Goal: Transaction & Acquisition: Purchase product/service

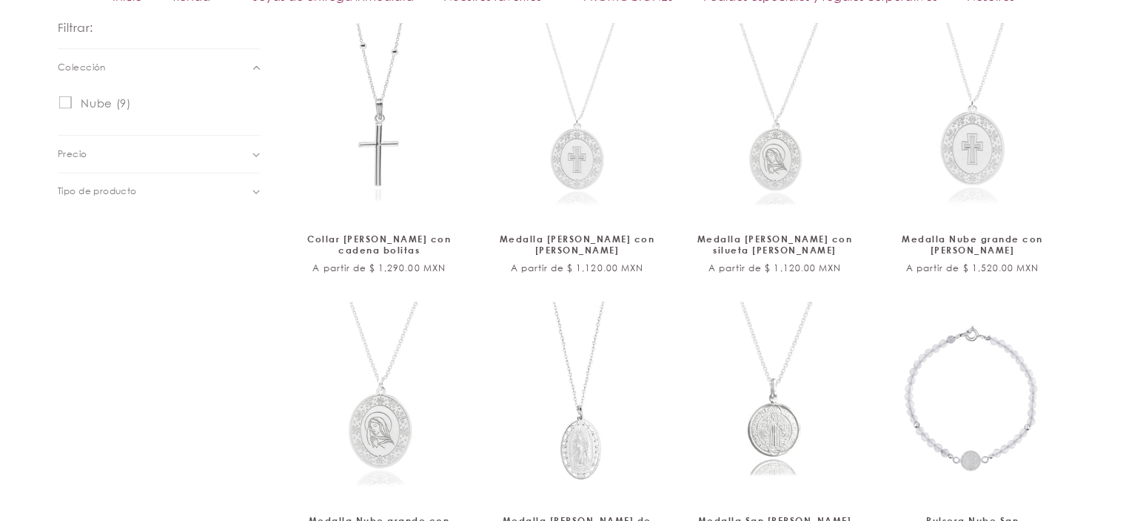
scroll to position [741, 0]
click at [590, 231] on link "Medalla [PERSON_NAME] con [PERSON_NAME]" at bounding box center [577, 242] width 161 height 23
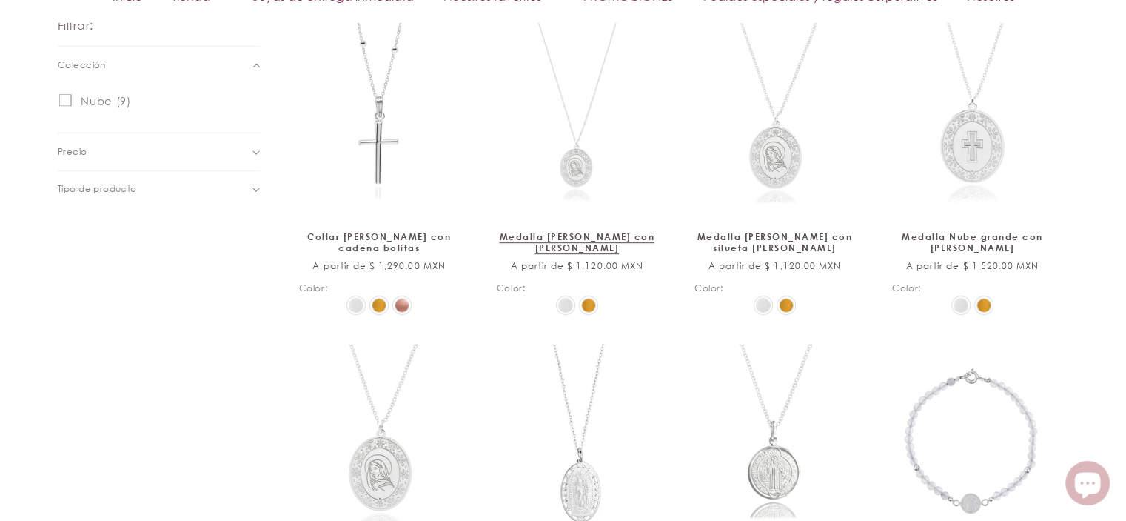
click at [584, 305] on img at bounding box center [588, 304] width 13 height 13
click at [0, 0] on input "radio" at bounding box center [0, 0] width 0 height 0
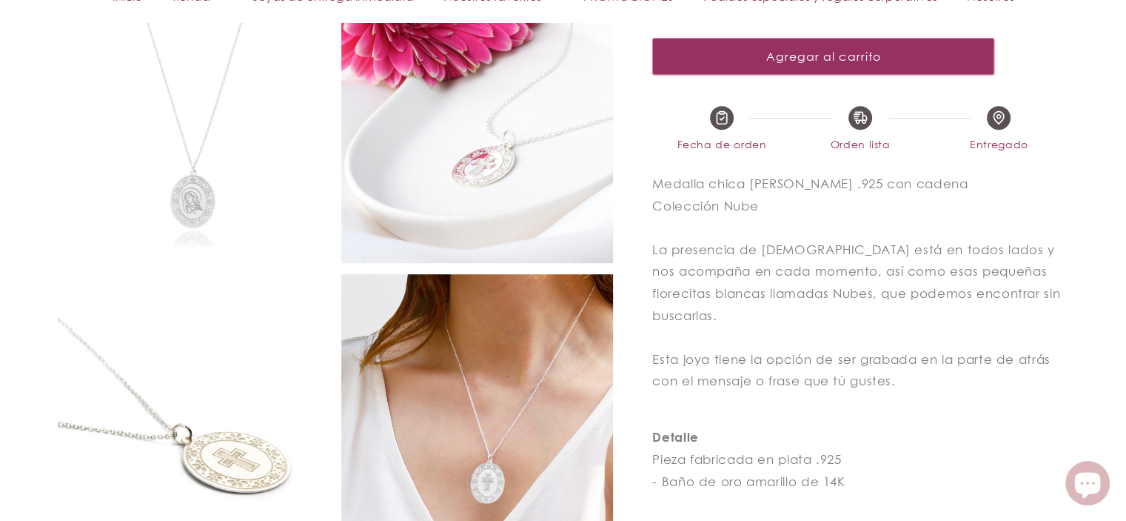
scroll to position [778, 0]
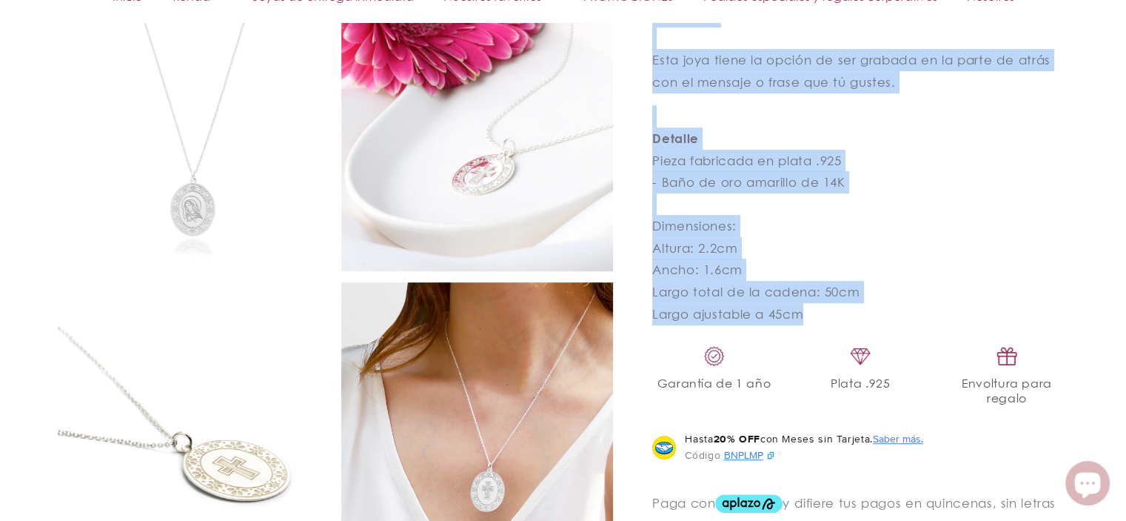
select select "{"isForProduct":true,"id":43713823473818,"title":"Plata","available":true,"pric…"
select select "{"isForProduct":false,"id":43713814626458,"title":"Plata","available":true,"pri…"
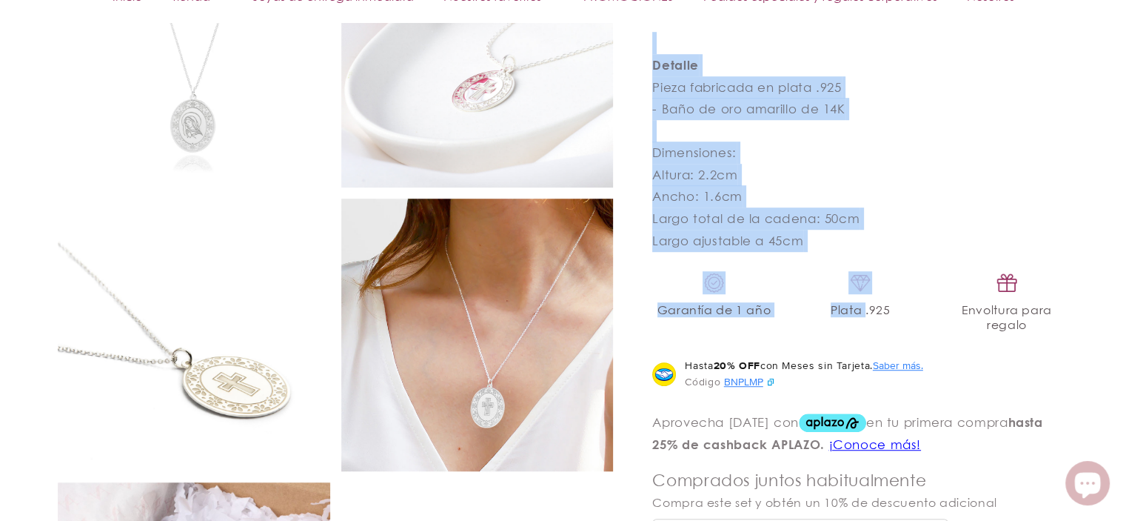
scroll to position [926, 0]
drag, startPoint x: 652, startPoint y: 240, endPoint x: 846, endPoint y: 207, distance: 196.1
click at [846, 207] on div "Medalla chica cruz de plata .925 con cadena Colección Nube La presencia de Dios…" at bounding box center [860, 25] width 416 height 451
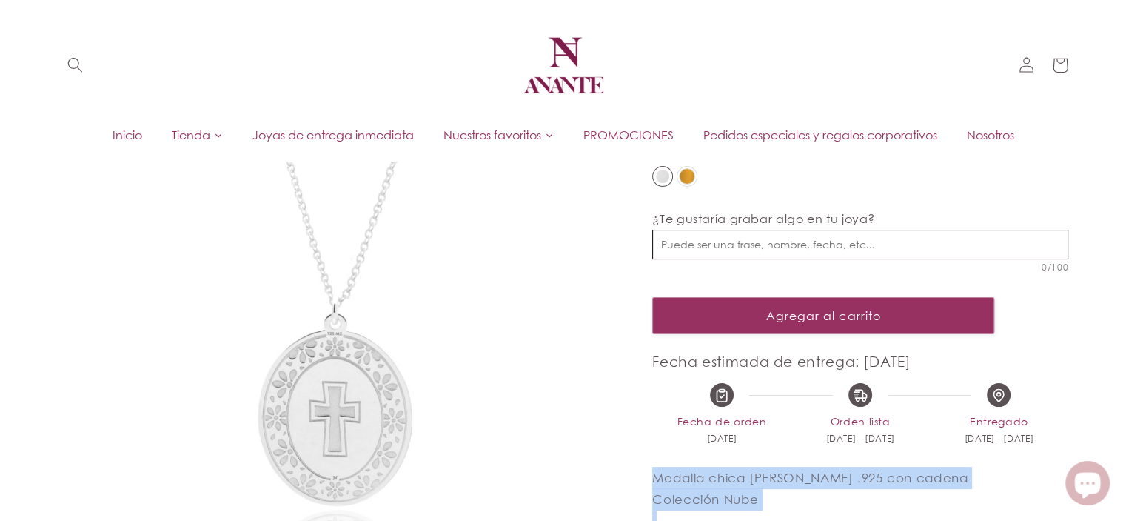
scroll to position [37, 0]
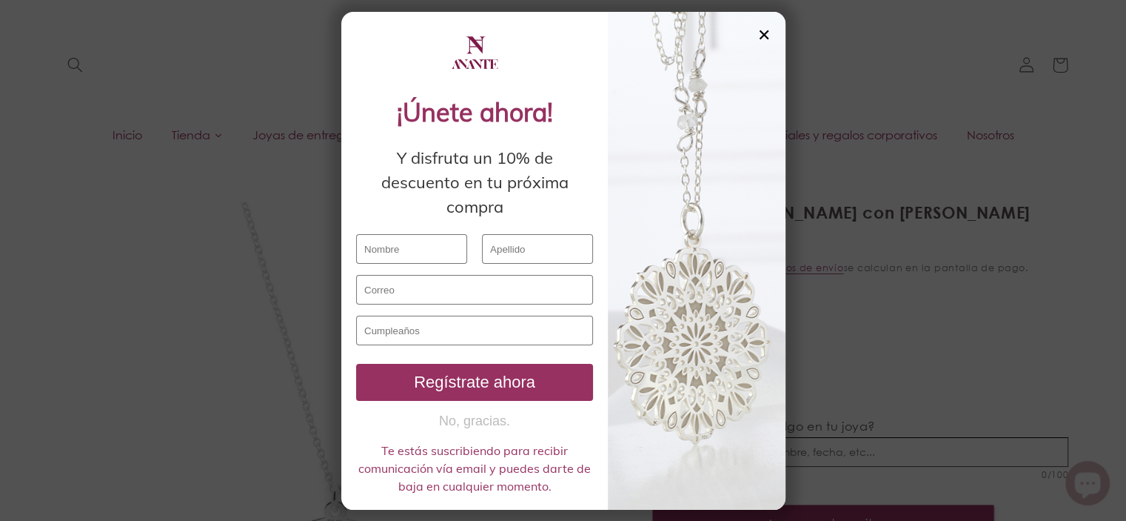
click at [764, 34] on div "✕" at bounding box center [764, 35] width 13 height 16
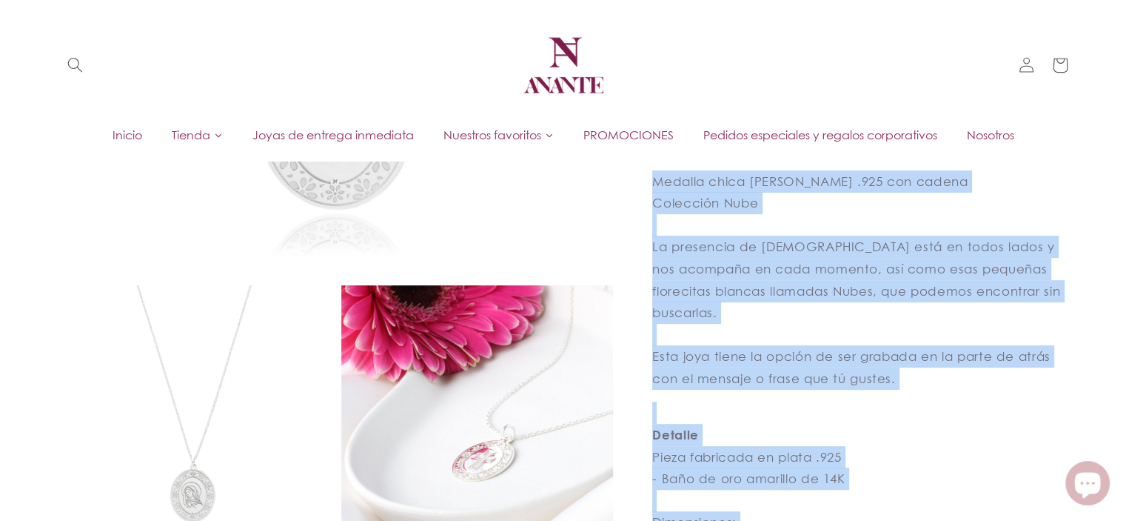
scroll to position [407, 0]
